Goal: Use online tool/utility: Utilize a website feature to perform a specific function

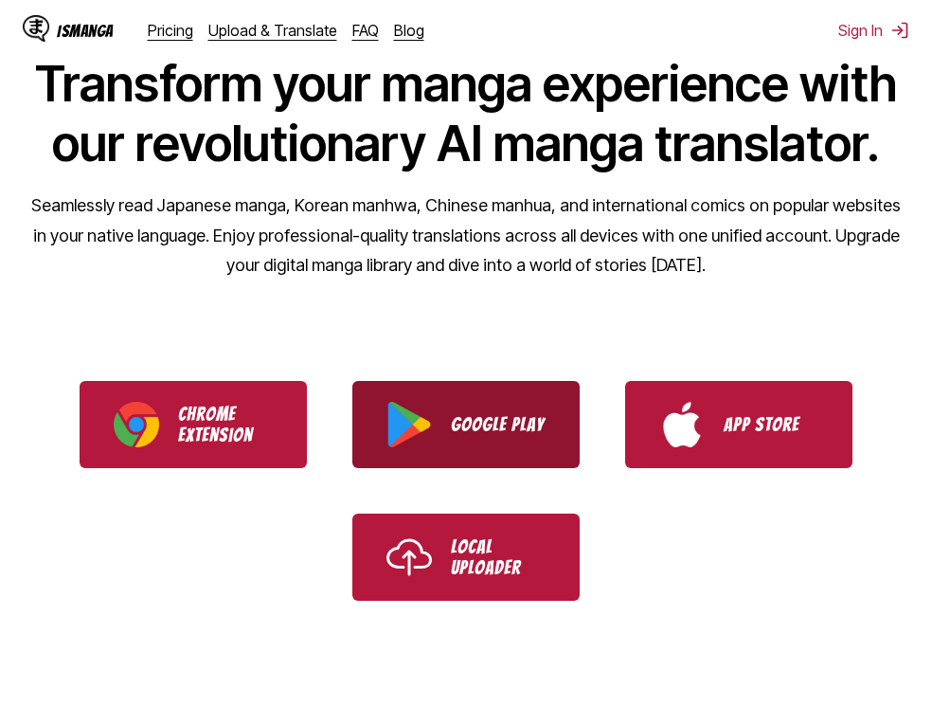
click at [445, 428] on link "Google Play" at bounding box center [465, 424] width 227 height 87
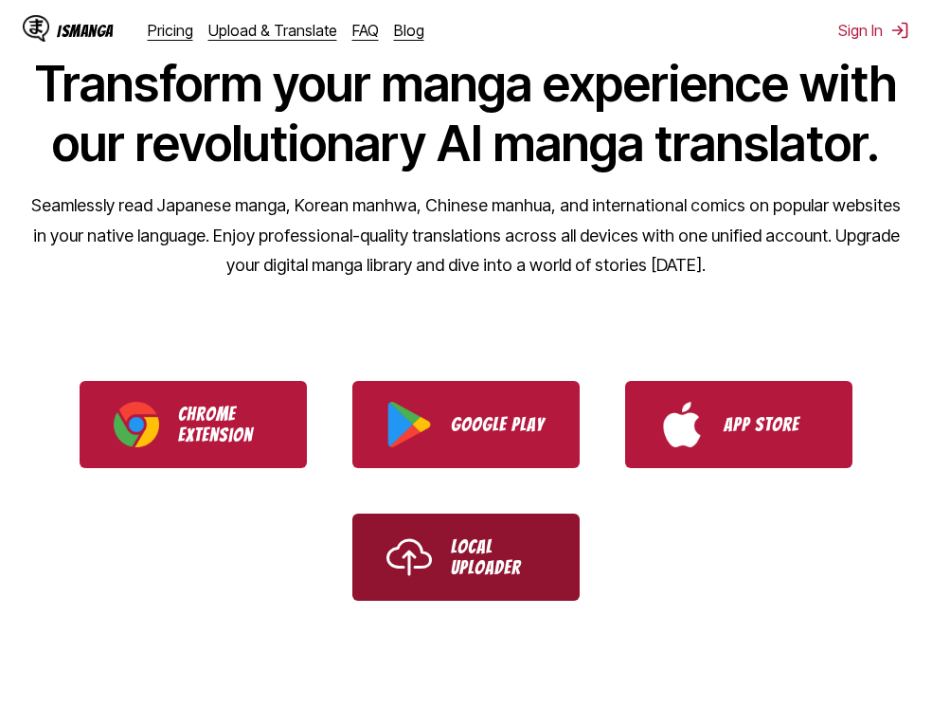
click at [405, 519] on link "Local Uploader" at bounding box center [465, 556] width 227 height 87
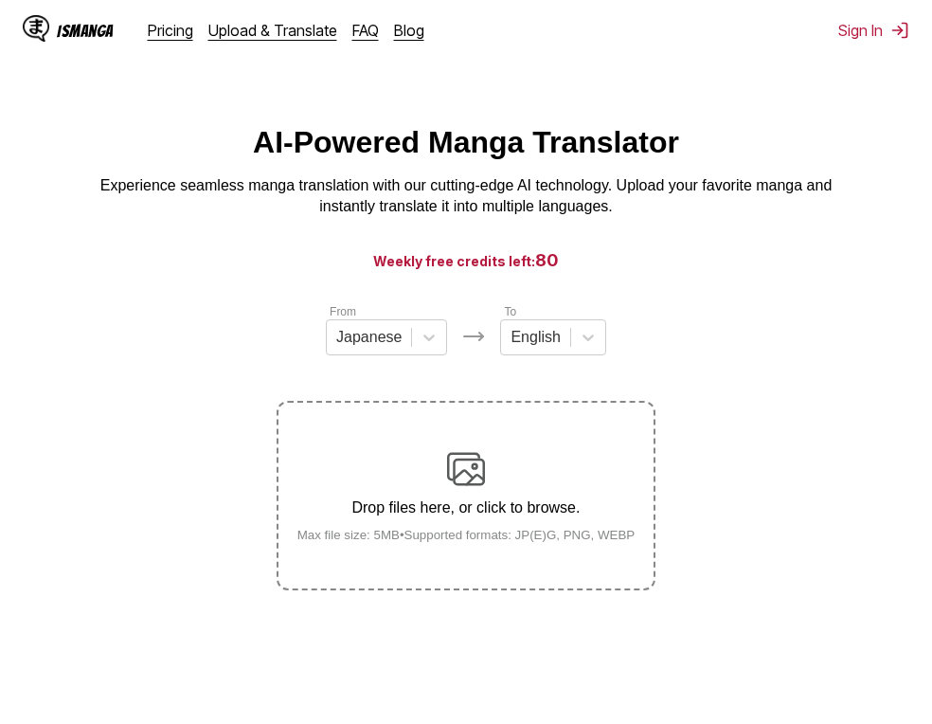
click at [469, 462] on img at bounding box center [466, 469] width 38 height 38
click at [0, 0] on input "Drop files here, or click to browse. Max file size: 5MB • Supported formats: JP…" at bounding box center [0, 0] width 0 height 0
click at [429, 474] on div "Drop files here, or click to browse. Max file size: 5MB • Supported formats: JP…" at bounding box center [466, 496] width 368 height 92
click at [0, 0] on input "Drop files here, or click to browse. Max file size: 5MB • Supported formats: JP…" at bounding box center [0, 0] width 0 height 0
click at [674, 403] on section "From Japanese To English Drop files here, or click to browse. Max file size: 5M…" at bounding box center [466, 446] width 902 height 288
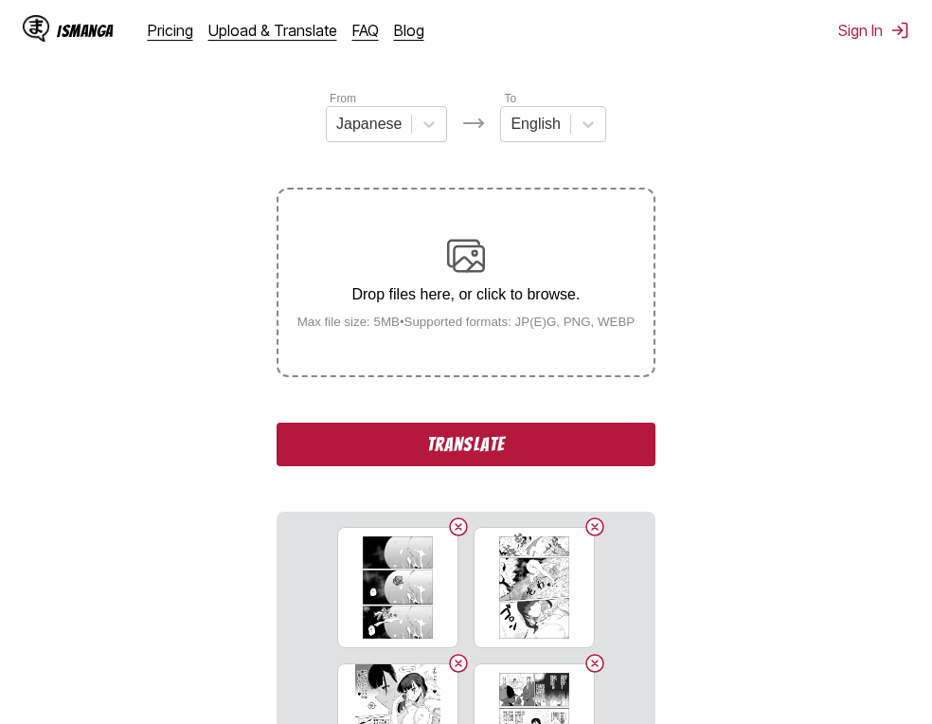
scroll to position [215, 0]
